Goal: Information Seeking & Learning: Learn about a topic

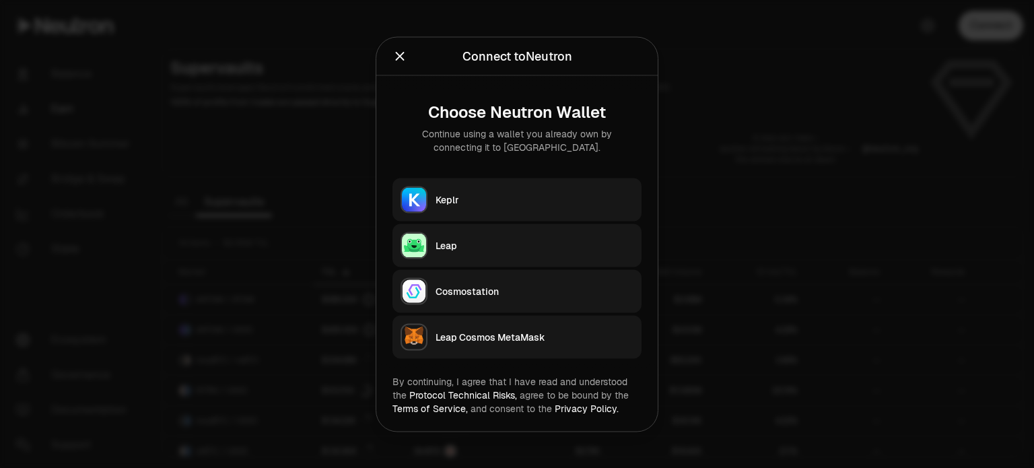
click at [500, 205] on div "Keplr" at bounding box center [535, 199] width 198 height 13
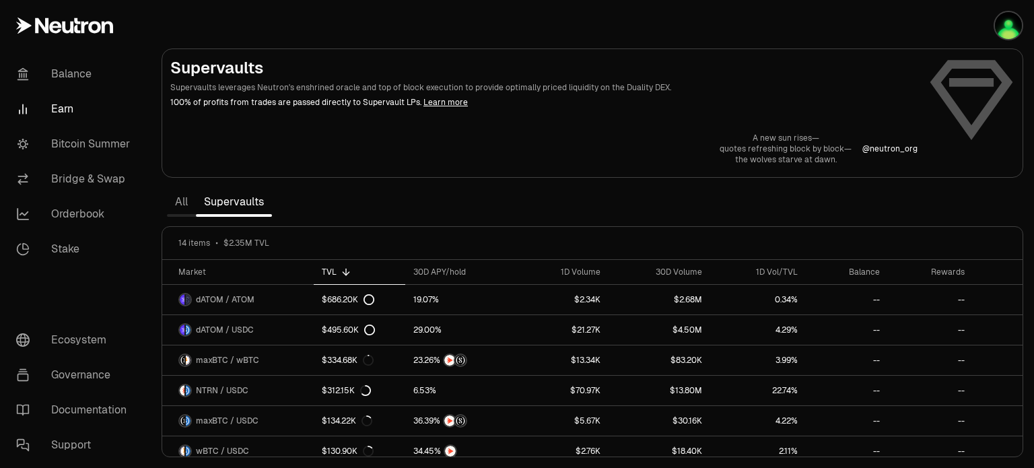
click at [187, 209] on link "All" at bounding box center [181, 202] width 29 height 27
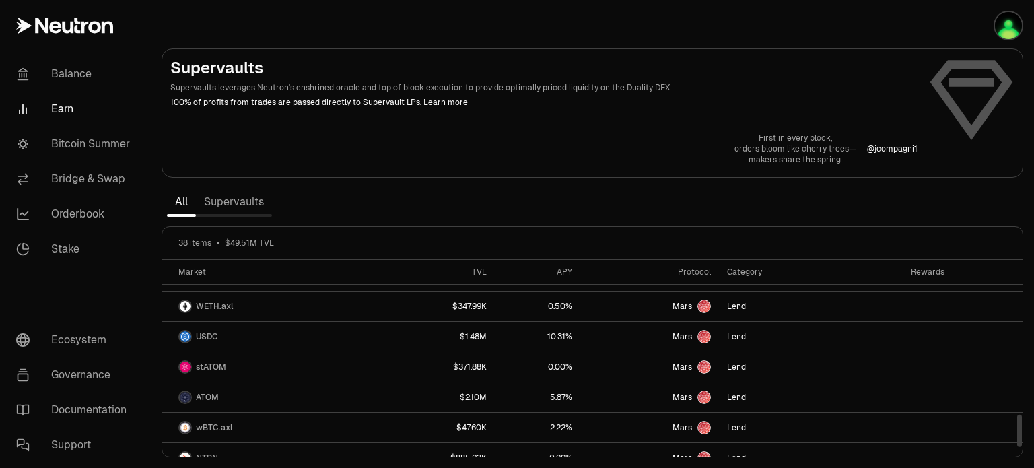
scroll to position [973, 0]
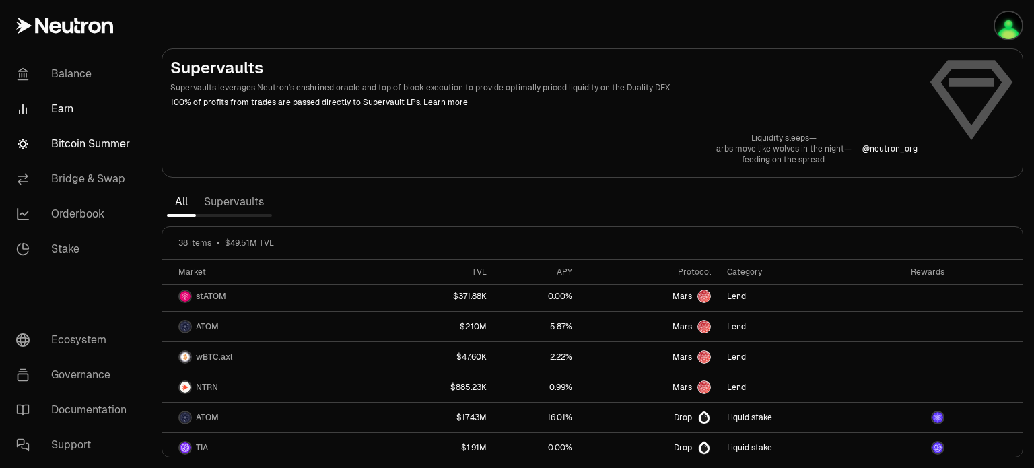
click at [128, 150] on link "Bitcoin Summer" at bounding box center [75, 144] width 140 height 35
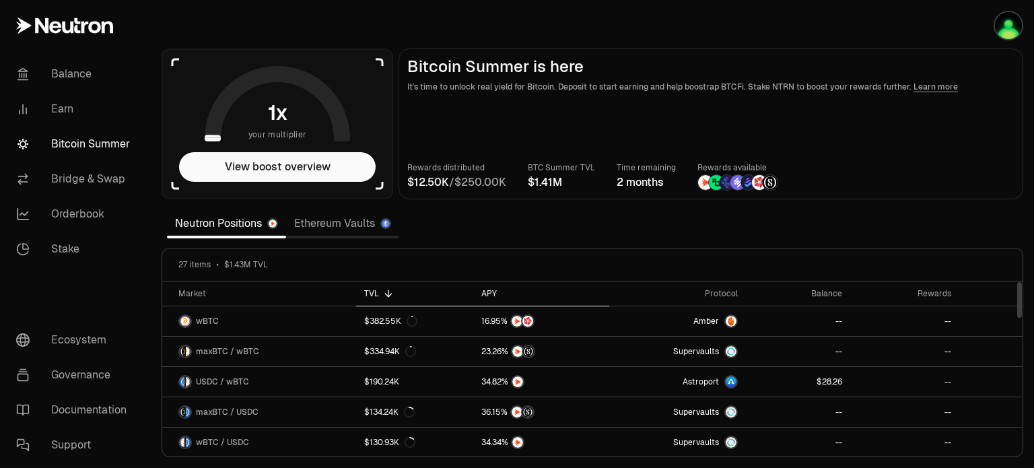
click at [498, 289] on div "APY" at bounding box center [541, 293] width 120 height 11
click at [38, 114] on link "Earn" at bounding box center [75, 109] width 140 height 35
